Goal: Information Seeking & Learning: Learn about a topic

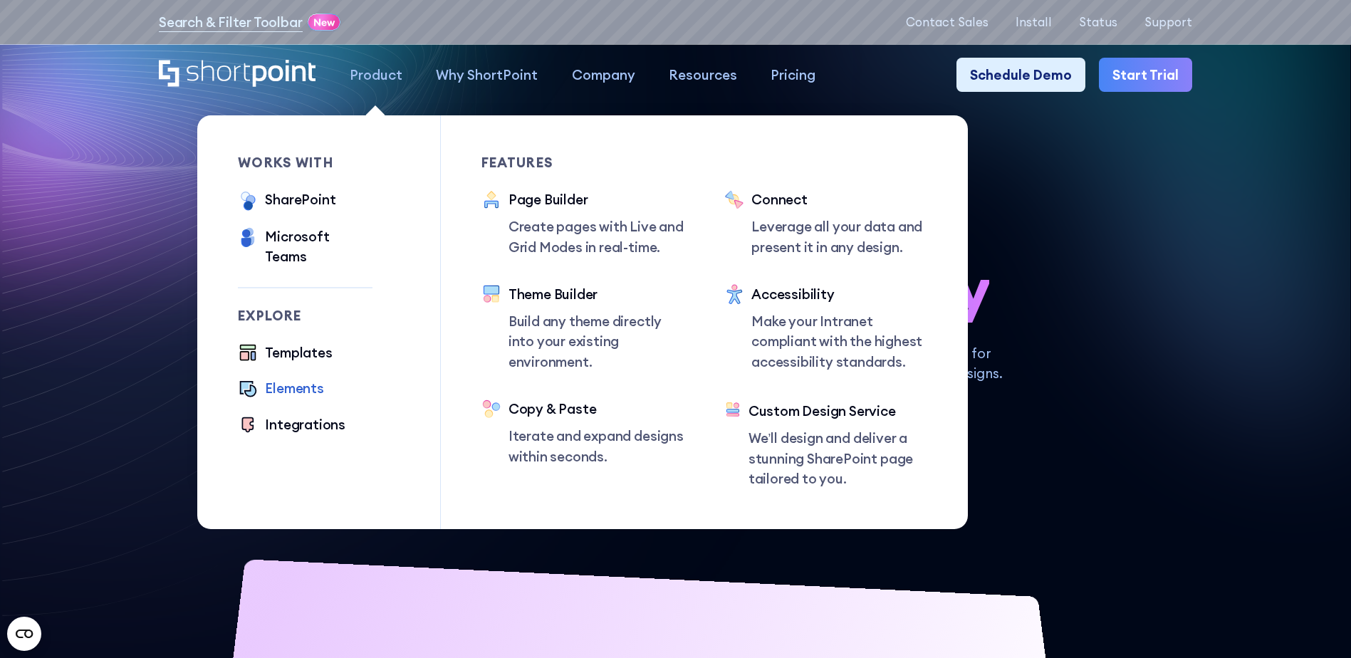
click at [291, 378] on div "Elements" at bounding box center [294, 388] width 58 height 20
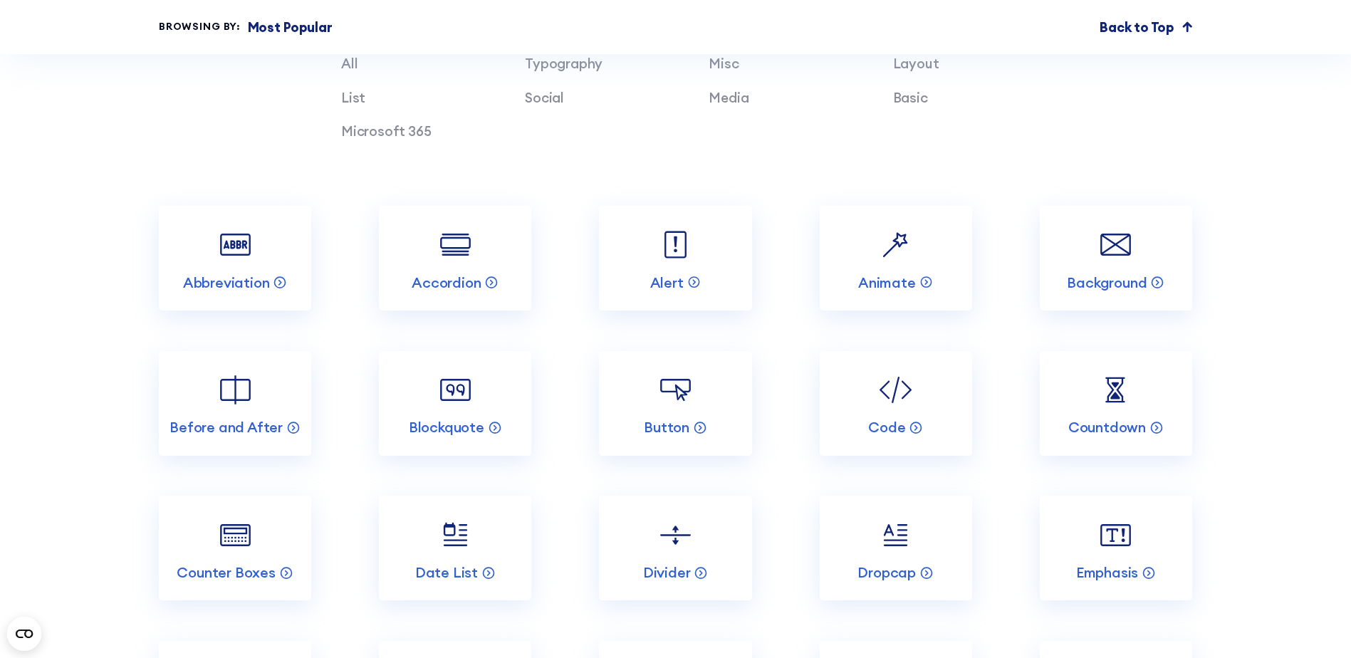
scroll to position [1709, 0]
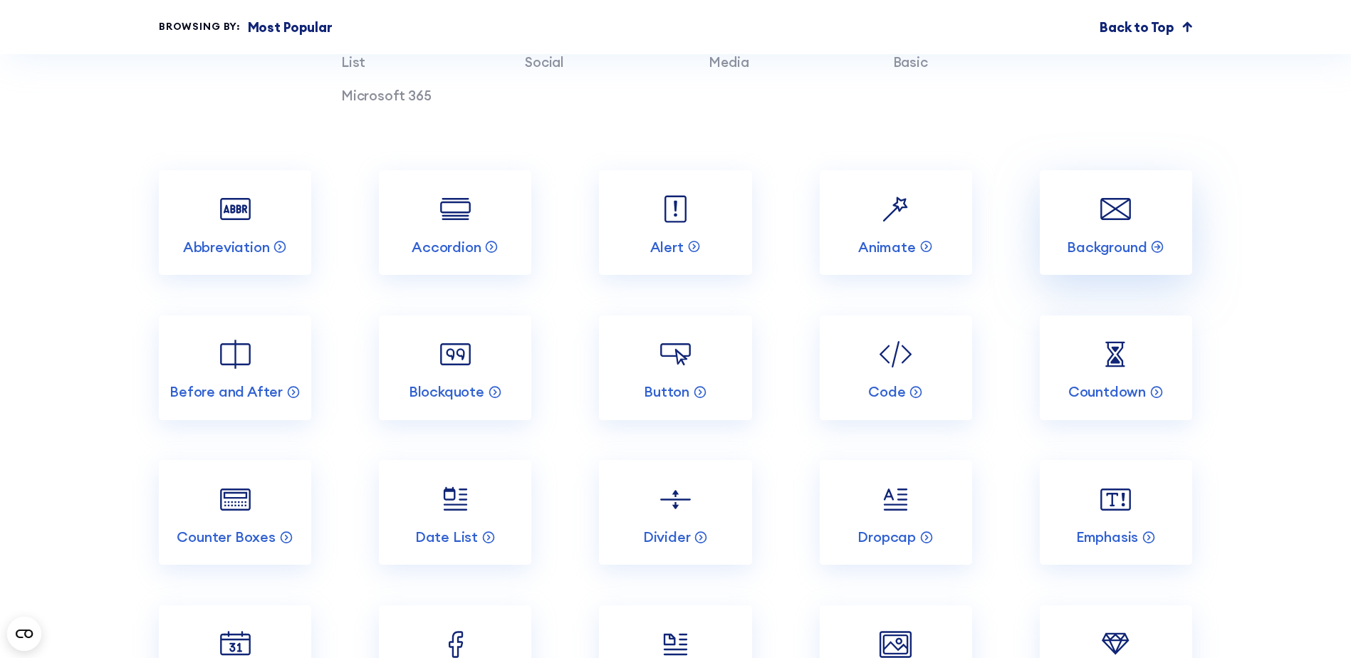
click at [1075, 275] on link "Background" at bounding box center [1116, 222] width 152 height 105
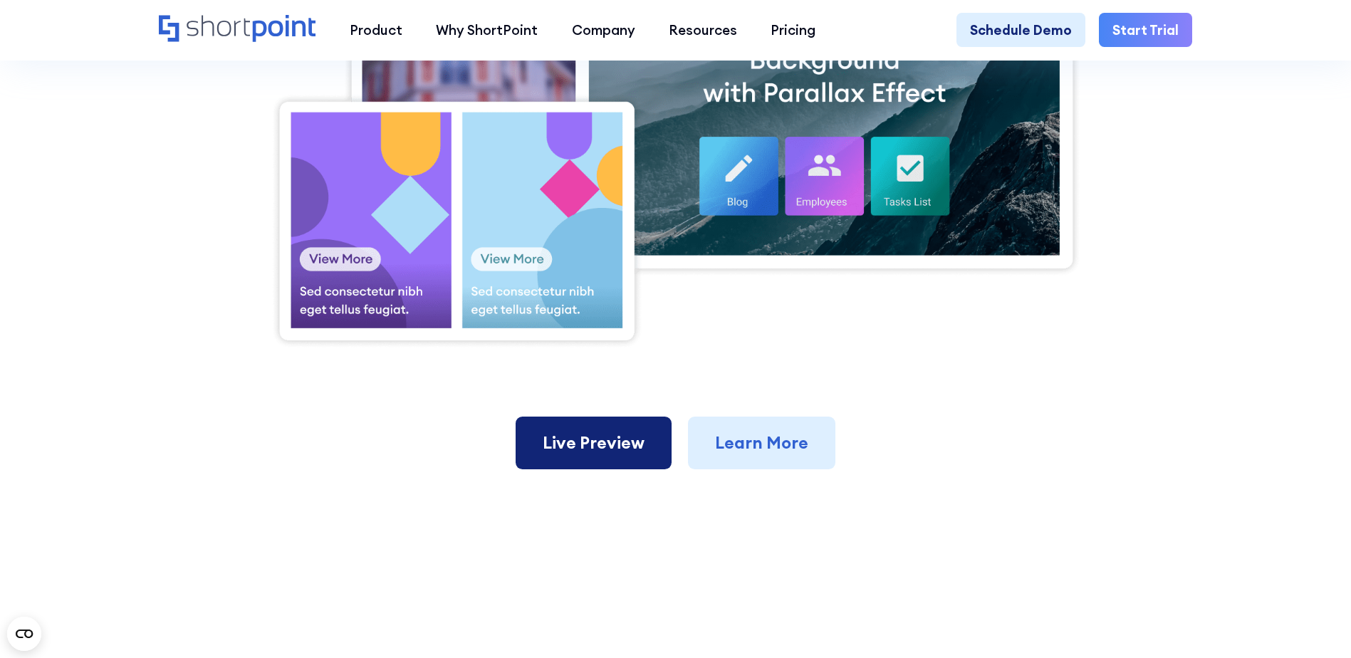
scroll to position [783, 0]
click at [602, 464] on link "Live Preview" at bounding box center [594, 442] width 156 height 53
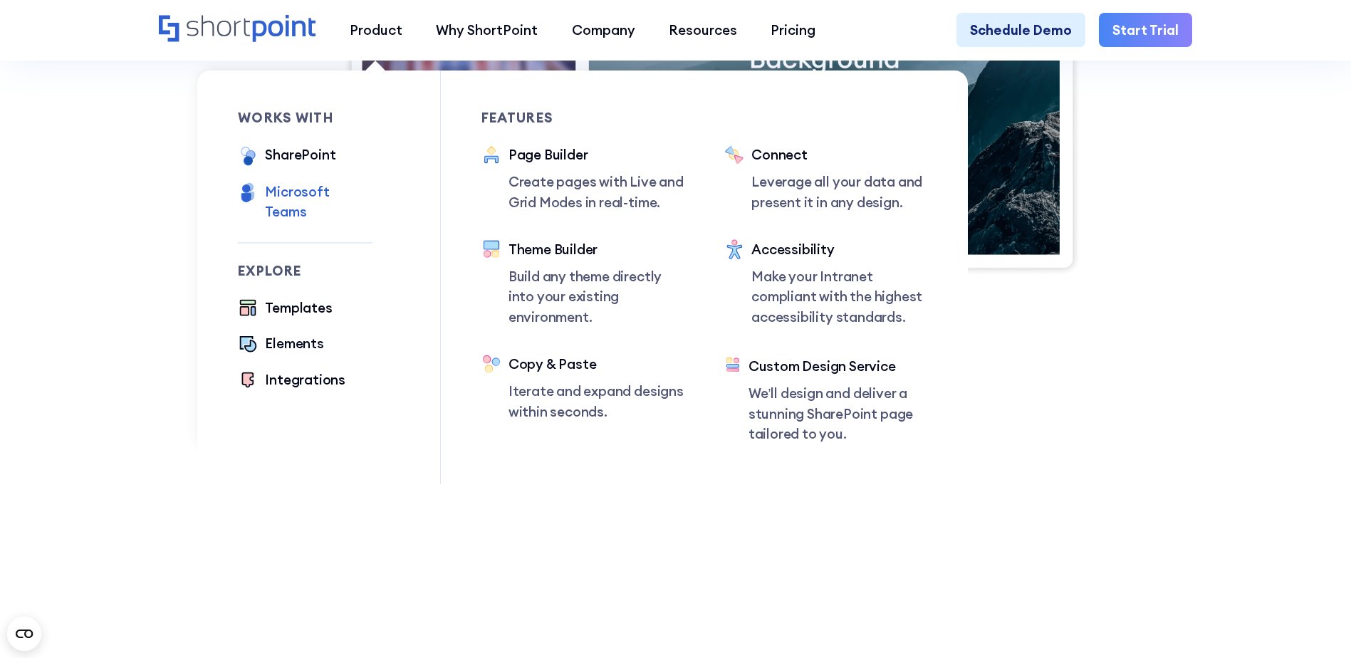
scroll to position [570, 0]
